Goal: Understand process/instructions

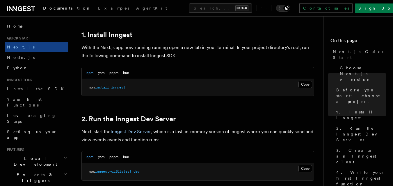
scroll to position [320, 0]
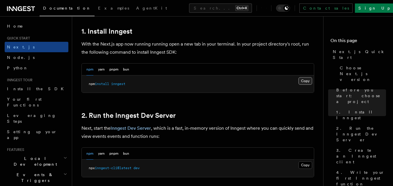
click at [302, 78] on button "Copy Copied" at bounding box center [305, 81] width 14 height 8
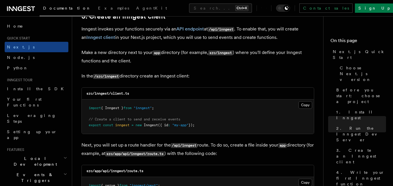
scroll to position [668, 0]
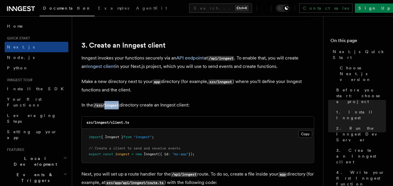
drag, startPoint x: 120, startPoint y: 105, endPoint x: 105, endPoint y: 109, distance: 14.9
click at [105, 109] on p "In the /src/inngest directory create an Inngest client:" at bounding box center [197, 105] width 232 height 8
click at [92, 115] on div "Copy" at bounding box center [91, 117] width 10 height 5
drag, startPoint x: 111, startPoint y: 123, endPoint x: 126, endPoint y: 123, distance: 15.7
click at [126, 123] on code "src/inngest/client.ts" at bounding box center [107, 123] width 43 height 4
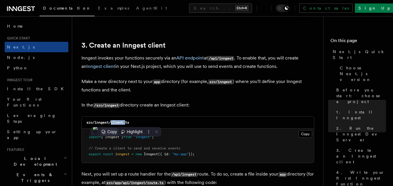
click at [111, 132] on div "Copy" at bounding box center [112, 132] width 10 height 5
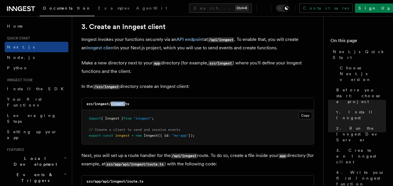
scroll to position [726, 0]
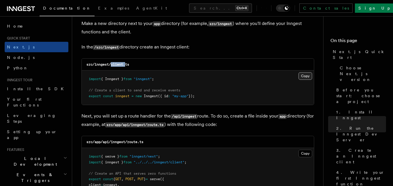
click at [307, 75] on button "Copy Copied" at bounding box center [305, 76] width 14 height 8
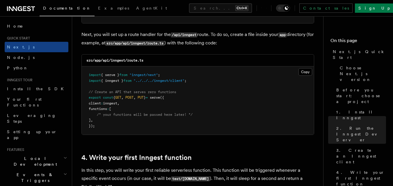
scroll to position [814, 0]
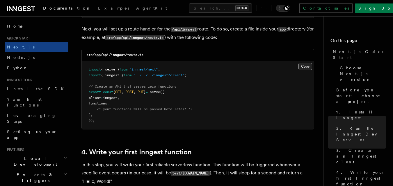
click at [300, 66] on button "Copy Copied" at bounding box center [305, 67] width 14 height 8
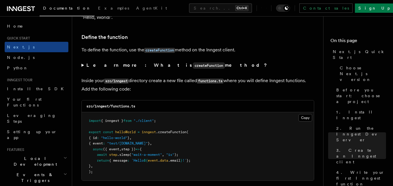
scroll to position [988, 0]
